Goal: Navigation & Orientation: Understand site structure

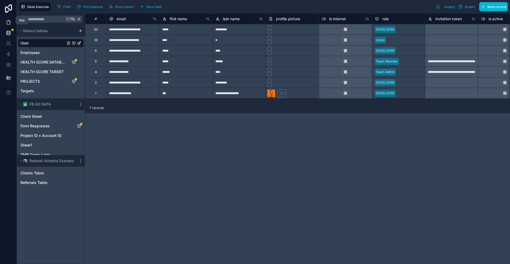
click at [7, 20] on icon at bounding box center [8, 22] width 5 height 5
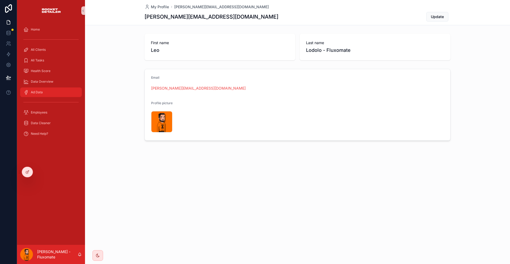
click at [49, 88] on div "Ad Data" at bounding box center [50, 92] width 55 height 8
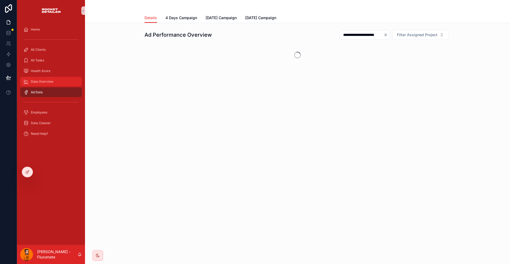
click at [49, 77] on div "Data Overview" at bounding box center [50, 81] width 55 height 8
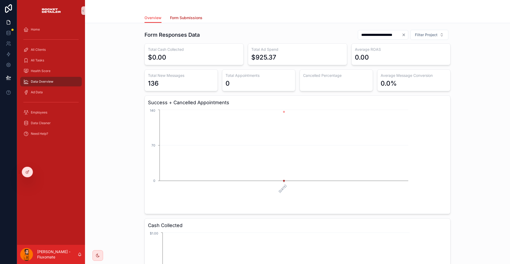
click at [189, 13] on link "Form Submissions" at bounding box center [186, 18] width 32 height 11
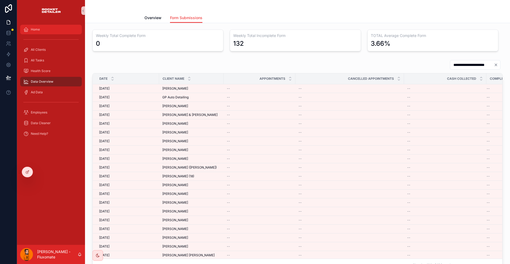
click at [55, 25] on div "Home" at bounding box center [50, 29] width 55 height 8
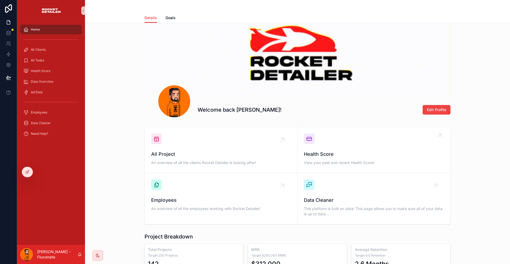
scroll to position [27, 0]
